Goal: Find specific page/section: Find specific page/section

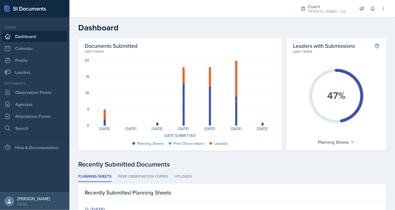
scroll to position [127, 0]
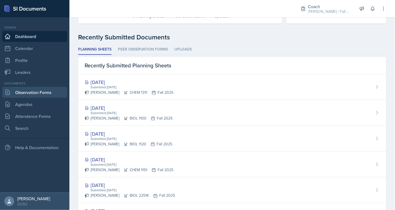
click at [42, 90] on link "Observation Forms" at bounding box center [34, 92] width 65 height 11
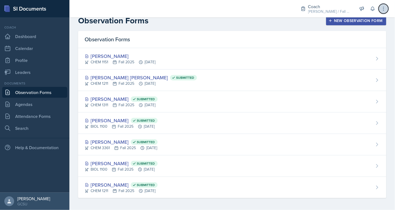
click at [381, 9] on icon at bounding box center [383, 8] width 5 height 5
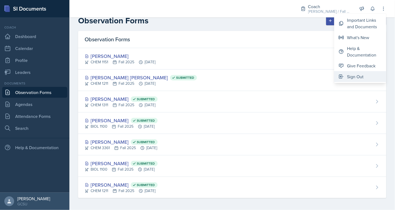
click at [358, 77] on div "Sign Out" at bounding box center [355, 76] width 17 height 7
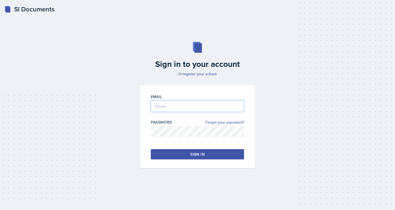
type input "[PERSON_NAME][EMAIL_ADDRESS][PERSON_NAME][DOMAIN_NAME]"
click at [181, 162] on div "Email [PERSON_NAME][EMAIL_ADDRESS][PERSON_NAME][DOMAIN_NAME] Password Forgot yo…" at bounding box center [197, 126] width 115 height 83
click at [181, 152] on button "Sign in" at bounding box center [197, 154] width 93 height 10
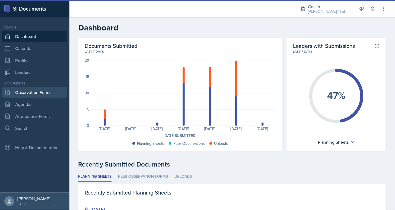
click at [27, 88] on link "Observation Forms" at bounding box center [34, 92] width 65 height 11
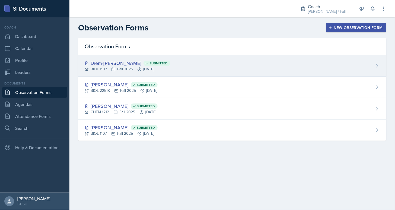
click at [135, 59] on div "Diem-[PERSON_NAME] Submitted BIOL 1107 Fall 2025 [DATE]" at bounding box center [232, 65] width 308 height 21
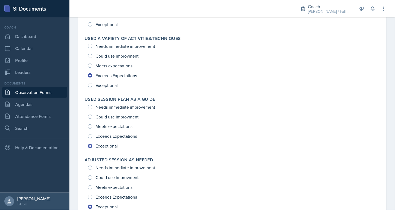
scroll to position [810, 0]
